Goal: Subscribe to service/newsletter

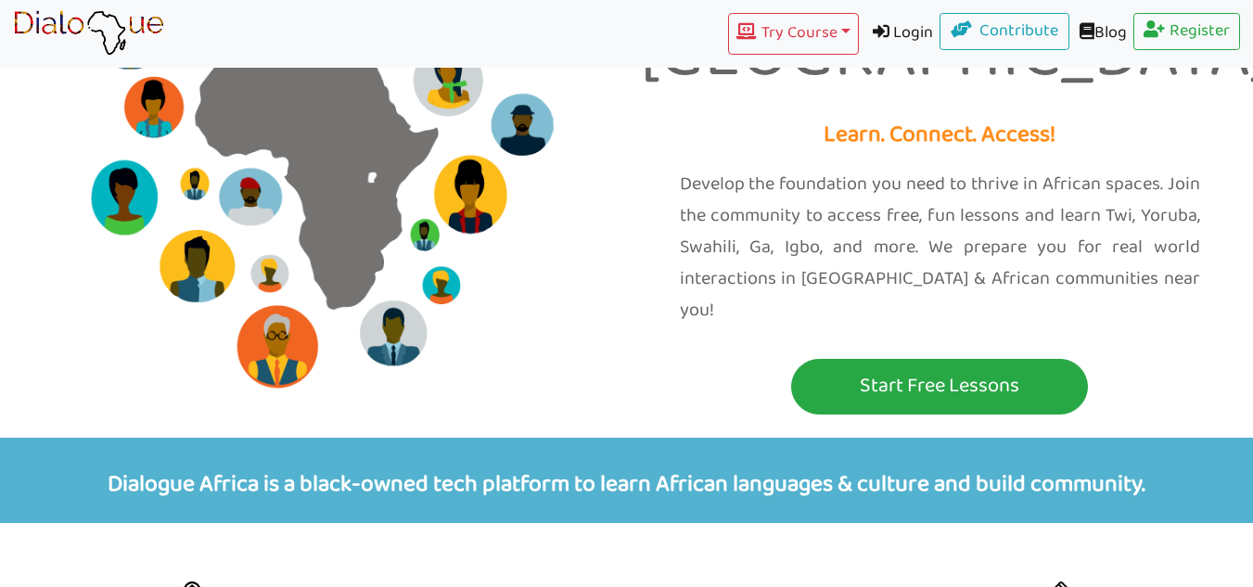
scroll to position [181, 0]
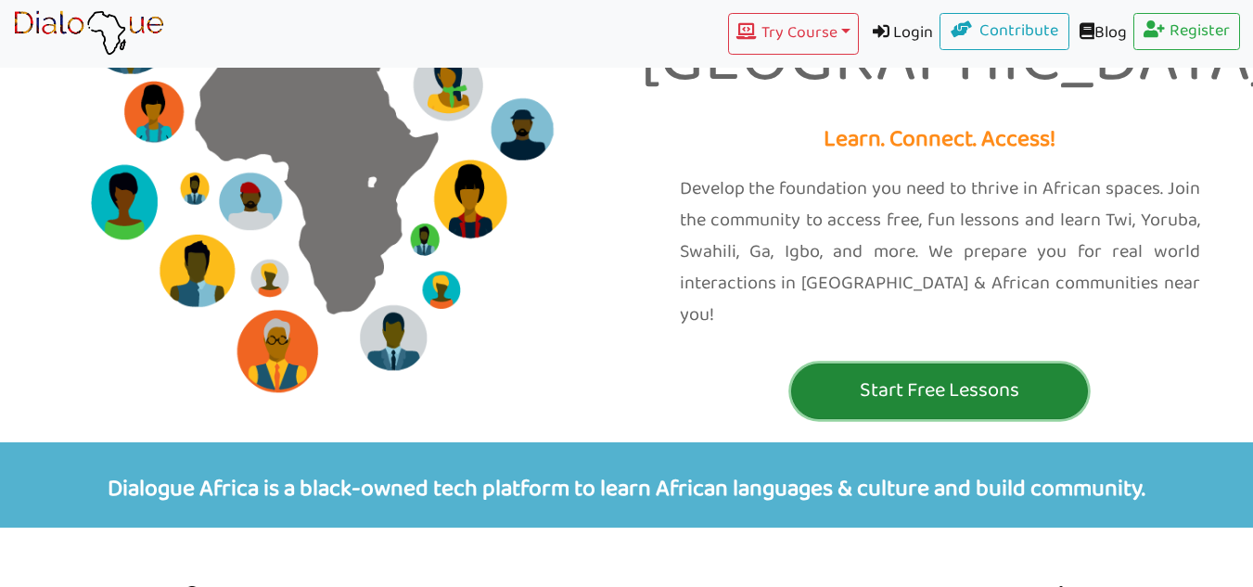
click at [1014, 374] on p "Start Free Lessons" at bounding box center [939, 391] width 287 height 34
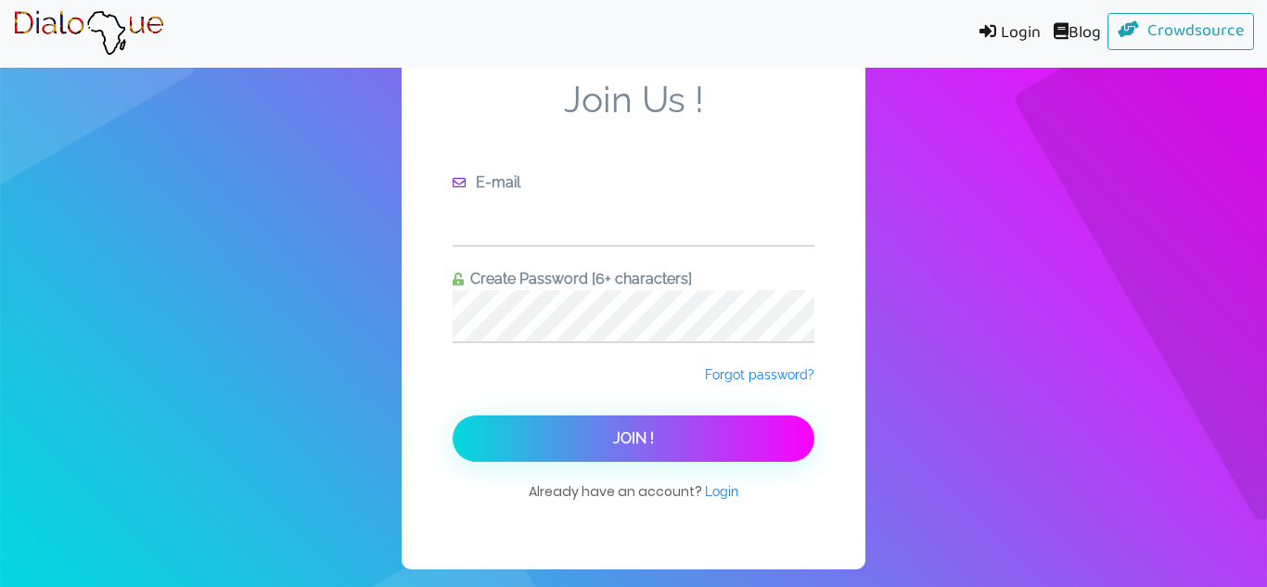
click at [617, 209] on input "text" at bounding box center [634, 219] width 362 height 51
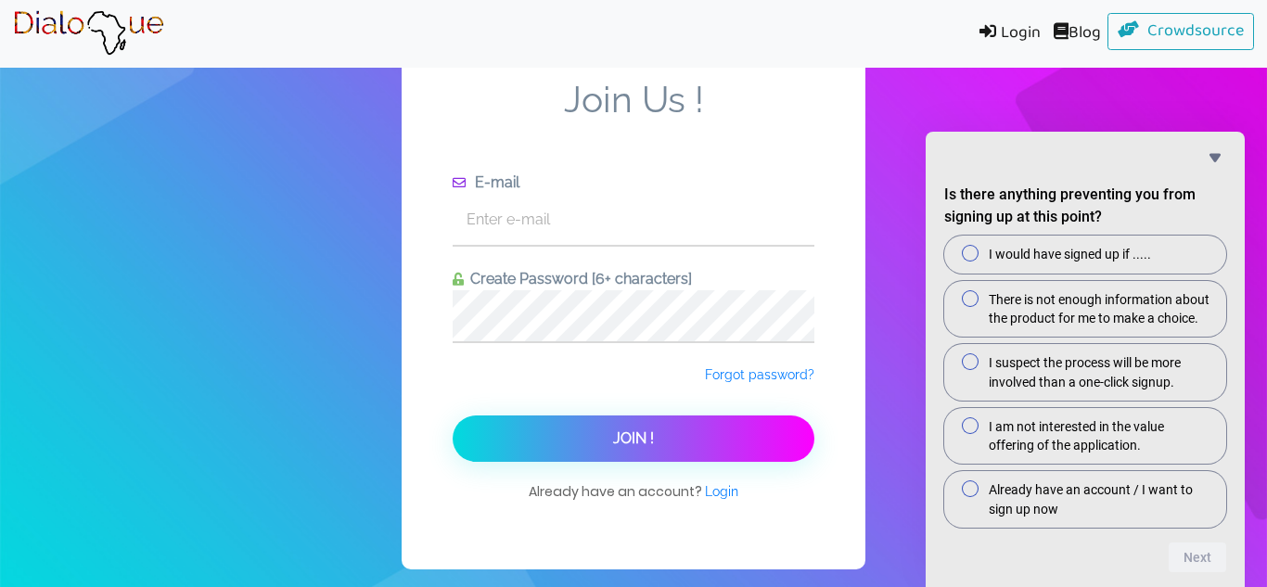
click at [1018, 37] on link "Login" at bounding box center [1006, 34] width 82 height 42
